Goal: Participate in discussion

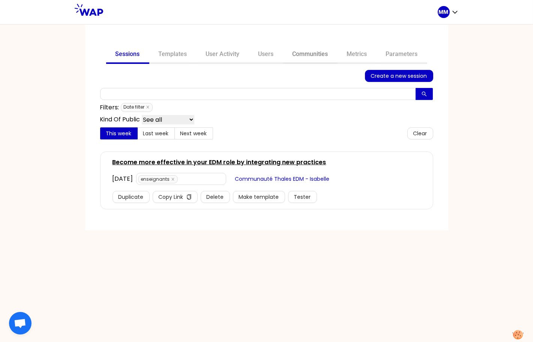
click at [310, 56] on link "Communities" at bounding box center [310, 55] width 54 height 18
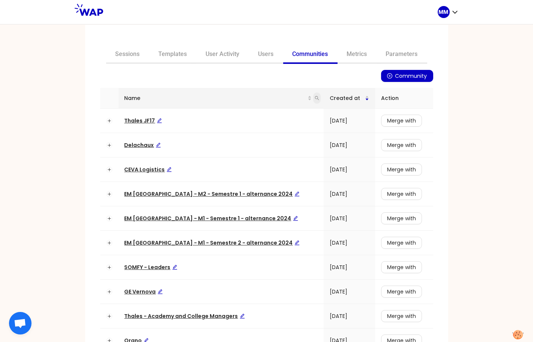
click at [313, 100] on span at bounding box center [317, 97] width 8 height 11
type input "somfy"
click at [254, 127] on span "Search" at bounding box center [252, 127] width 18 height 8
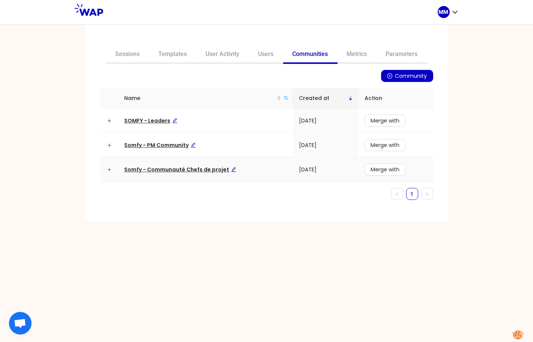
click at [186, 169] on span "Somfy - Communauté Chefs de projet" at bounding box center [181, 170] width 112 height 8
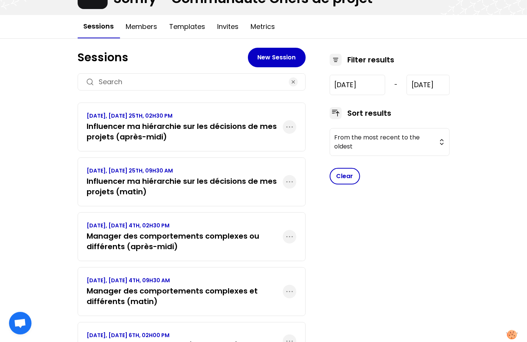
scroll to position [69, 0]
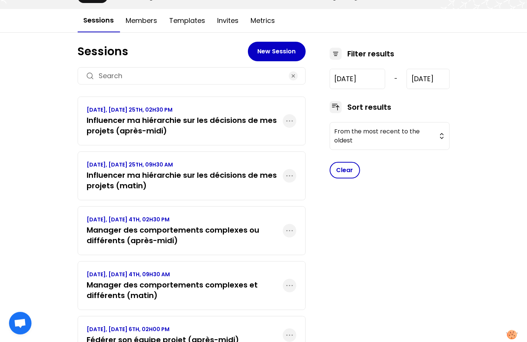
click at [186, 129] on h3 "Influencer ma hiérarchie sur les décisions de mes projets (après-midi)" at bounding box center [185, 125] width 196 height 21
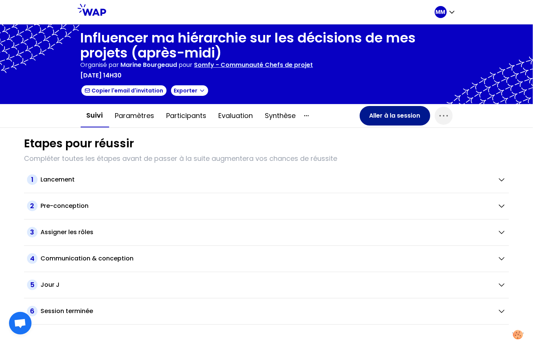
click at [397, 121] on button "Aller à la session" at bounding box center [395, 116] width 71 height 20
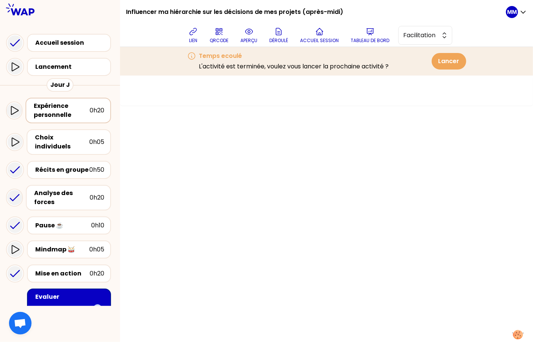
click at [71, 111] on div "Expérience personnelle" at bounding box center [62, 110] width 56 height 18
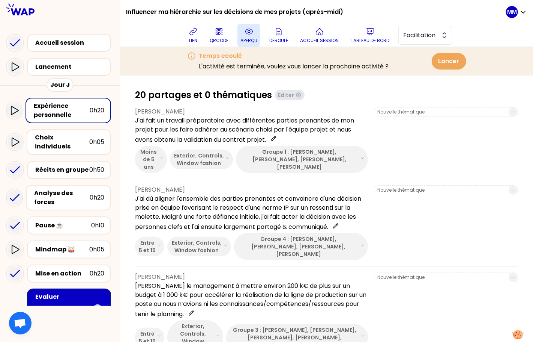
click at [254, 31] on icon at bounding box center [249, 31] width 9 height 9
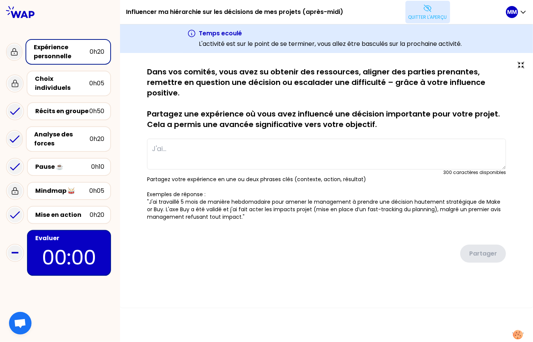
type textarea "J'ai fait un travail préparatoire avec différentes parties prenantes de mon pro…"
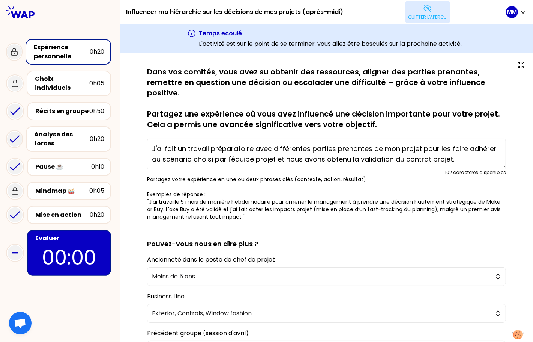
drag, startPoint x: 154, startPoint y: 146, endPoint x: 433, endPoint y: 158, distance: 279.5
click at [433, 158] on textarea "J'ai fait un travail préparatoire avec différentes parties prenantes de mon pro…" at bounding box center [326, 154] width 359 height 31
drag, startPoint x: 196, startPoint y: 189, endPoint x: 187, endPoint y: 194, distance: 9.6
click at [196, 188] on p "Partagez votre expérience en une ou deux phrases clés (contexte, action, résult…" at bounding box center [326, 197] width 359 height 45
drag, startPoint x: 62, startPoint y: 78, endPoint x: 115, endPoint y: 58, distance: 56.8
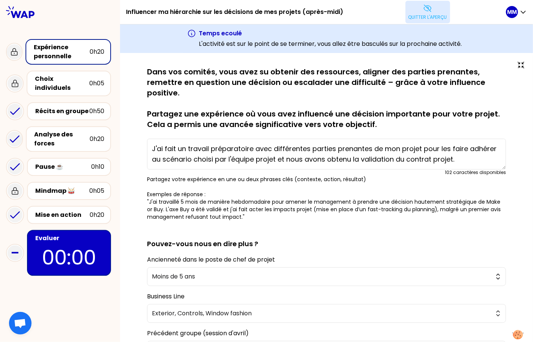
click at [62, 78] on div "Choix individuels" at bounding box center [62, 83] width 54 height 18
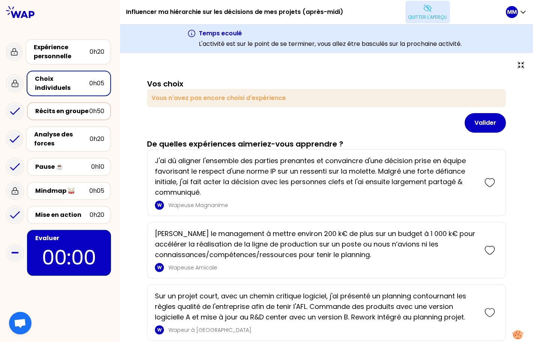
click at [66, 107] on div "Récits en groupe" at bounding box center [62, 111] width 54 height 9
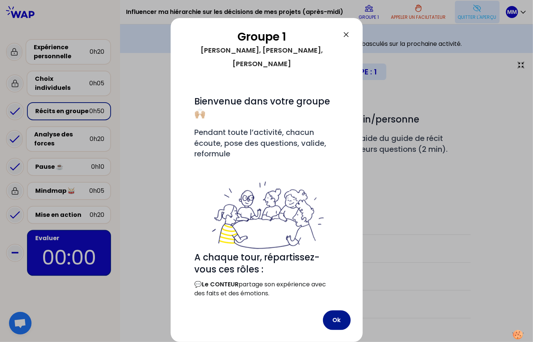
click at [339, 315] on button "Ok" at bounding box center [337, 320] width 28 height 20
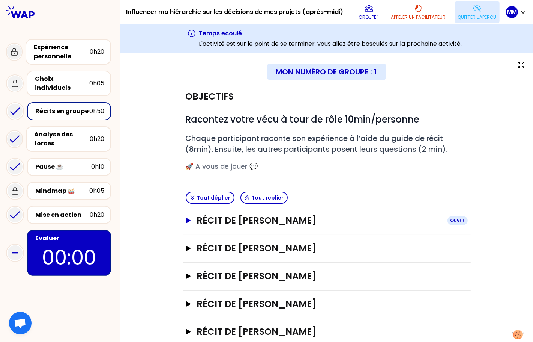
click at [280, 222] on h3 "Récit de [PERSON_NAME]" at bounding box center [319, 220] width 245 height 12
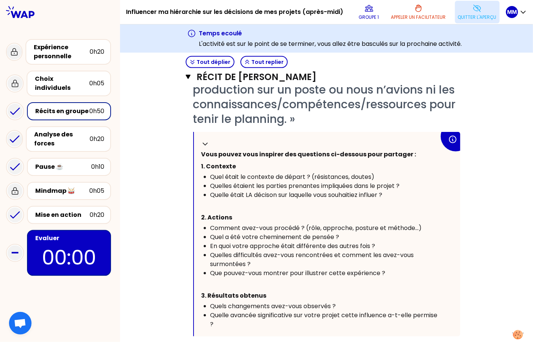
scroll to position [234, 0]
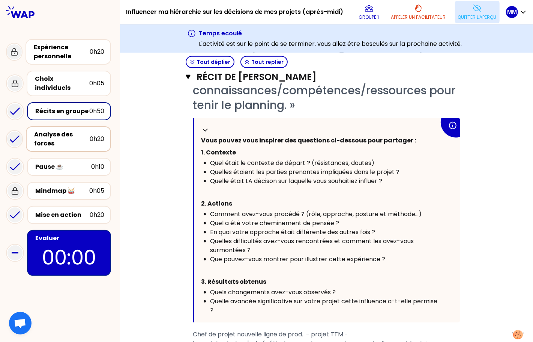
click at [48, 131] on div "Analyse des forces" at bounding box center [62, 139] width 56 height 18
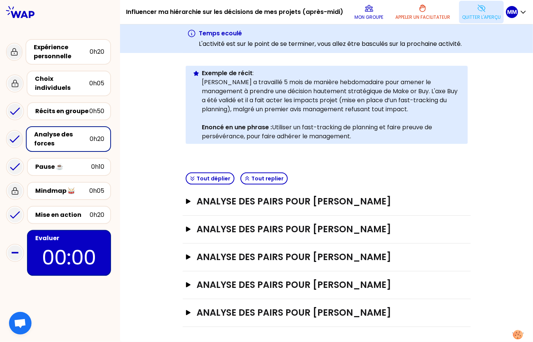
scroll to position [161, 0]
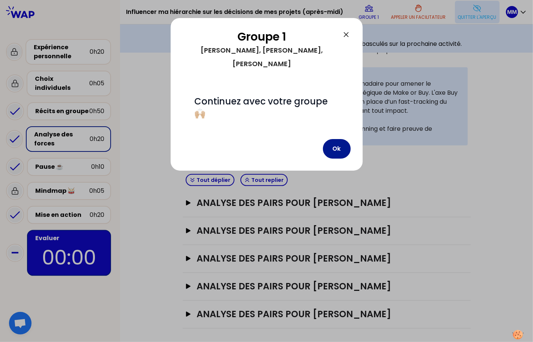
click at [338, 139] on button "Ok" at bounding box center [337, 149] width 28 height 20
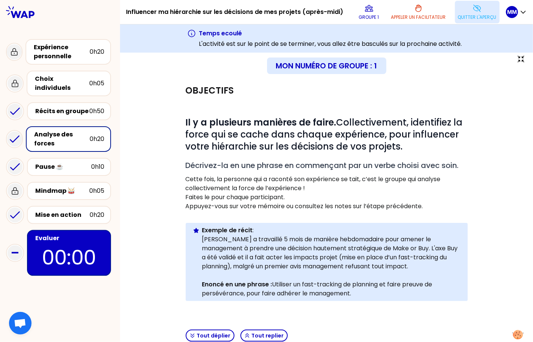
scroll to position [0, 0]
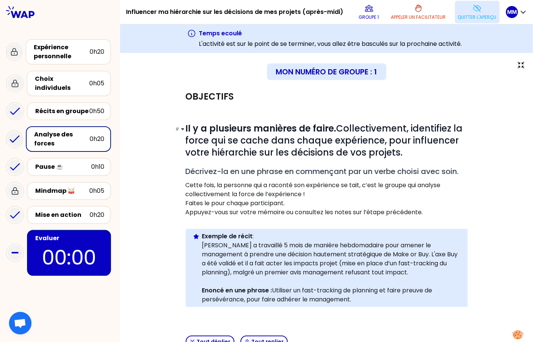
click at [229, 130] on strong "Il y a plusieurs manières de faire." at bounding box center [261, 128] width 151 height 12
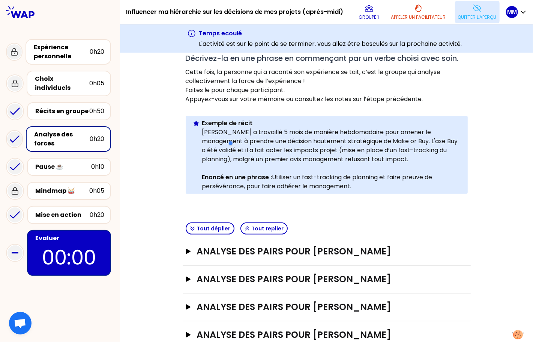
scroll to position [115, 0]
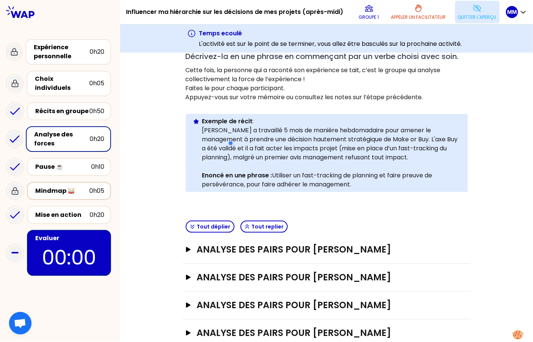
click at [90, 186] on div "0h05" at bounding box center [96, 190] width 15 height 9
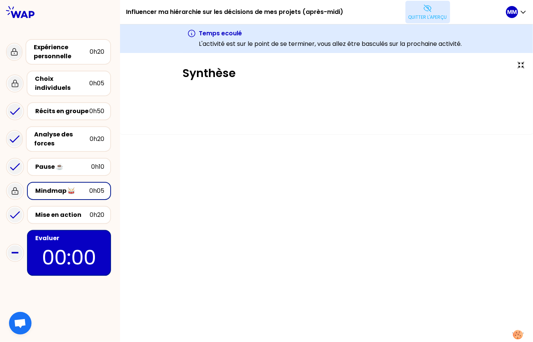
click at [435, 14] on p "Quitter l'aperçu" at bounding box center [428, 17] width 39 height 6
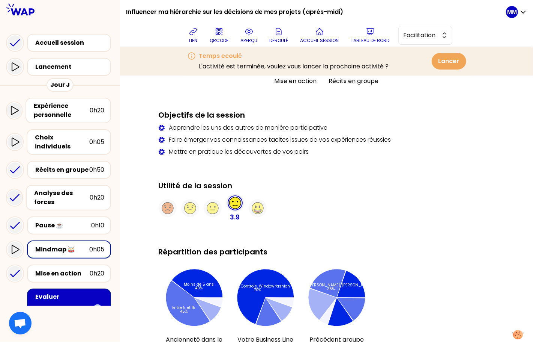
scroll to position [442, 0]
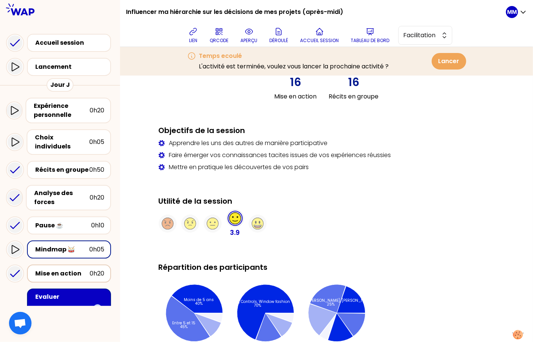
click at [83, 269] on div "Mise en action" at bounding box center [62, 273] width 54 height 9
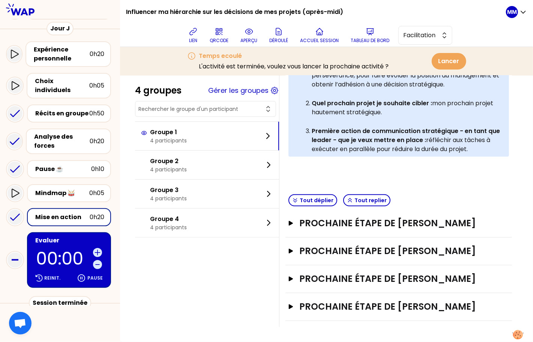
scroll to position [65, 0]
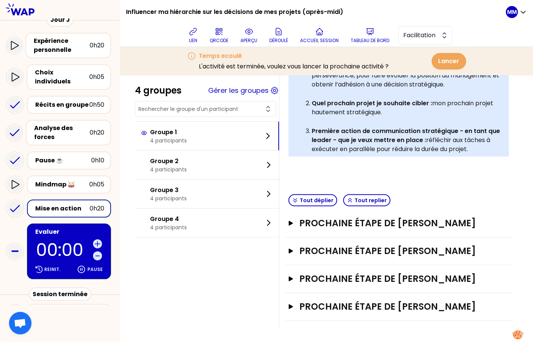
click at [42, 241] on p "00:00" at bounding box center [63, 249] width 54 height 17
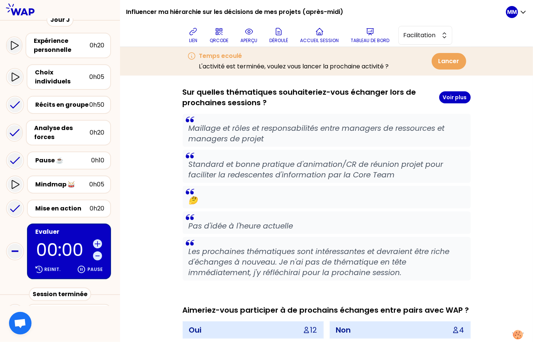
scroll to position [76, 0]
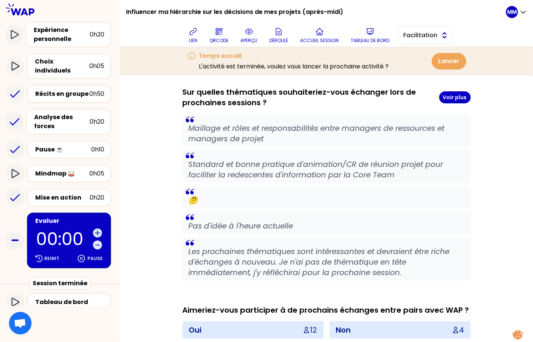
click at [431, 31] on span "Facilitation" at bounding box center [421, 35] width 34 height 9
click at [426, 55] on span "Conception" at bounding box center [430, 54] width 32 height 9
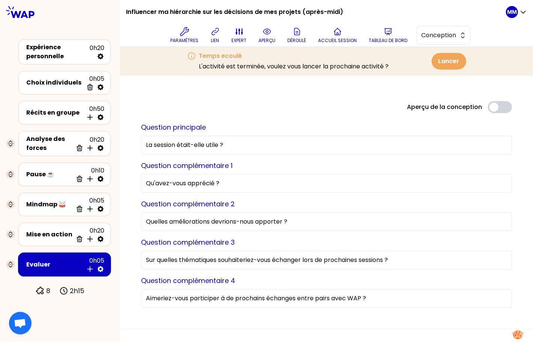
click at [80, 289] on p "2h15" at bounding box center [77, 290] width 15 height 11
click at [153, 106] on div "Aperçu de la conception Use setting" at bounding box center [326, 107] width 383 height 12
click at [151, 105] on div "Aperçu de la conception Use setting" at bounding box center [326, 107] width 383 height 12
